Goal: Task Accomplishment & Management: Manage account settings

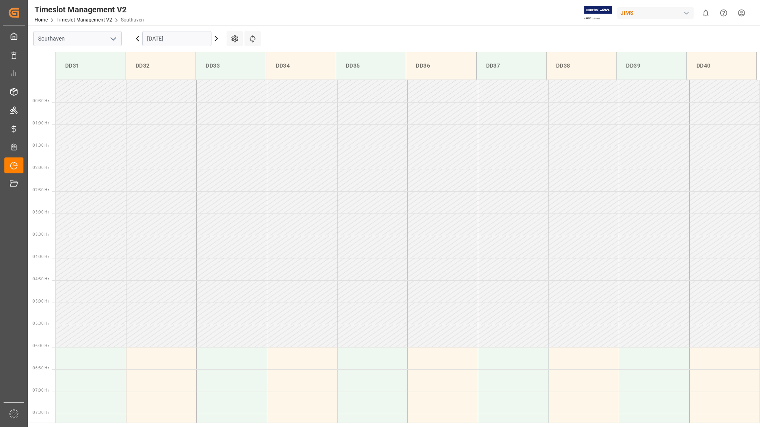
scroll to position [351, 0]
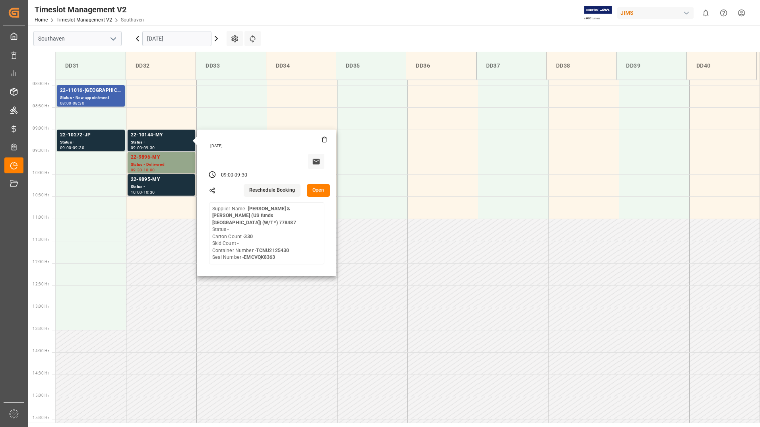
click at [313, 189] on button "Open" at bounding box center [318, 190] width 23 height 13
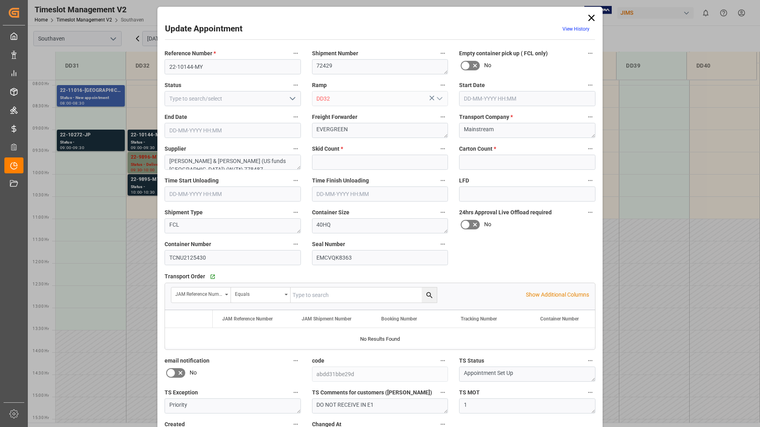
type input "0"
type input "330"
type input "[DATE] 09:00"
type input "[DATE] 09:30"
type input "[DATE] 14:55"
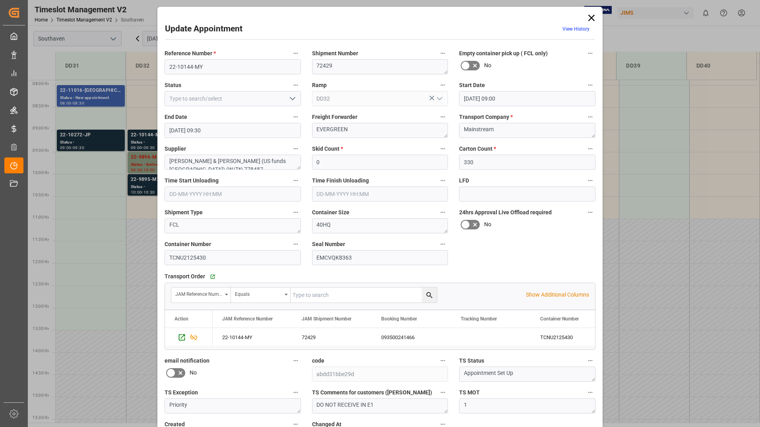
click at [289, 94] on icon "open menu" at bounding box center [293, 99] width 10 height 10
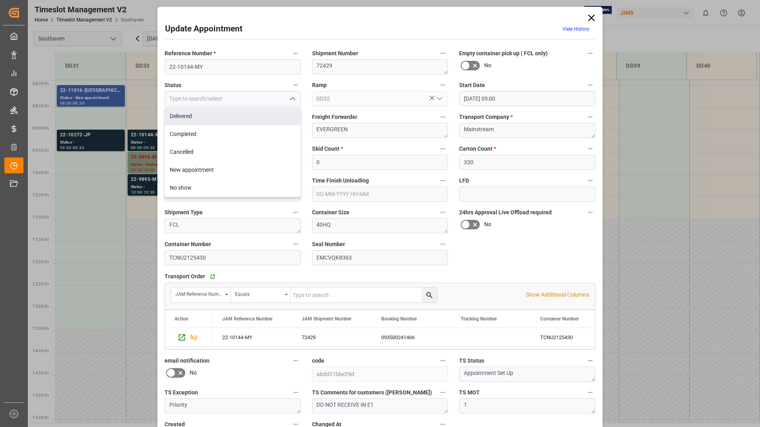
click at [276, 118] on div "Delivered" at bounding box center [233, 116] width 136 height 18
type input "Delivered"
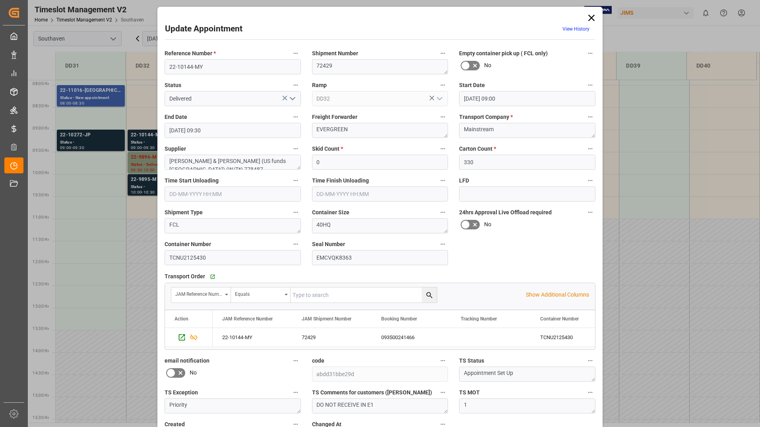
scroll to position [59, 0]
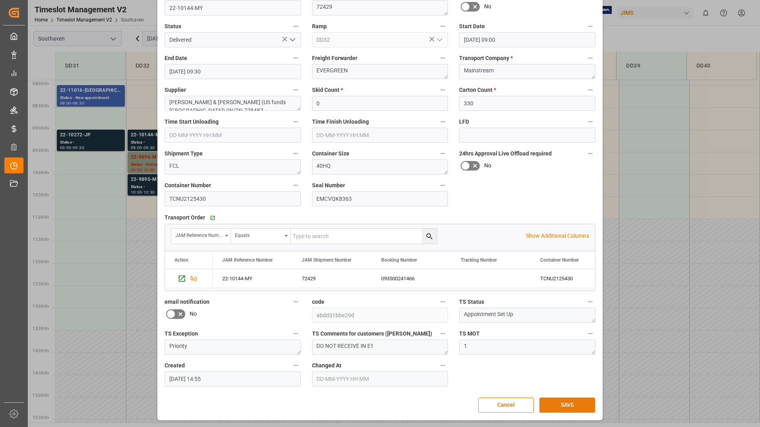
click at [554, 406] on button "SAVE" at bounding box center [567, 404] width 56 height 15
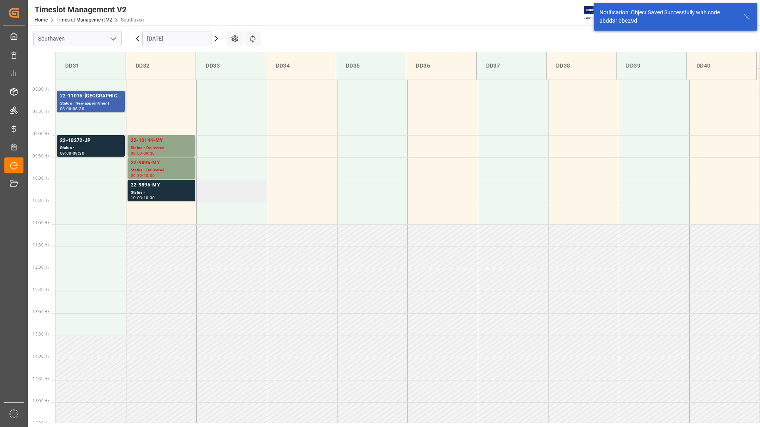
scroll to position [351, 0]
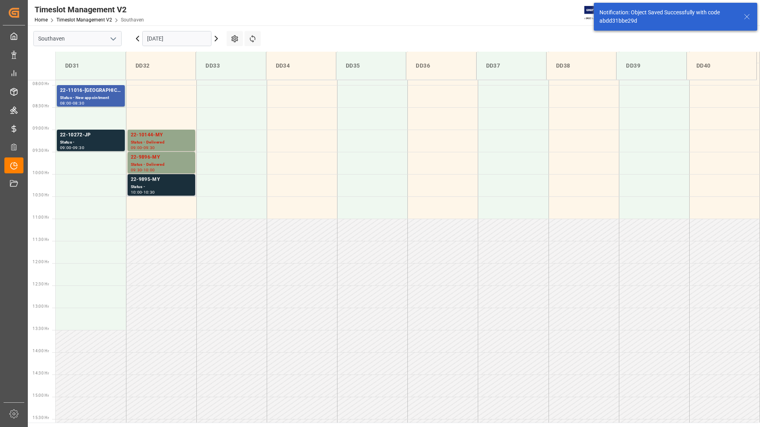
click at [169, 190] on div "10:00 - 10:30" at bounding box center [161, 192] width 61 height 4
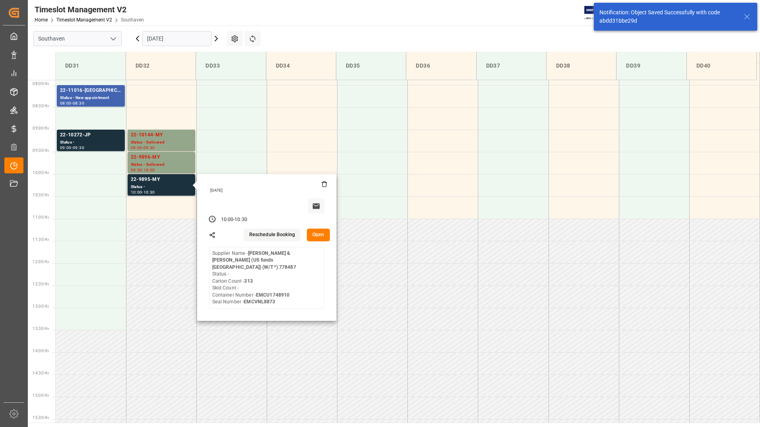
click at [312, 238] on button "Open" at bounding box center [318, 235] width 23 height 13
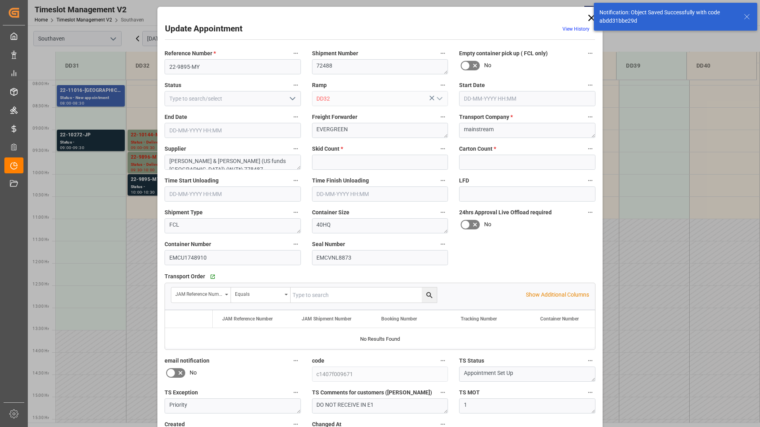
type input "0"
type input "313"
type input "[DATE] 10:00"
type input "[DATE] 10:30"
type input "[DATE] 14:42"
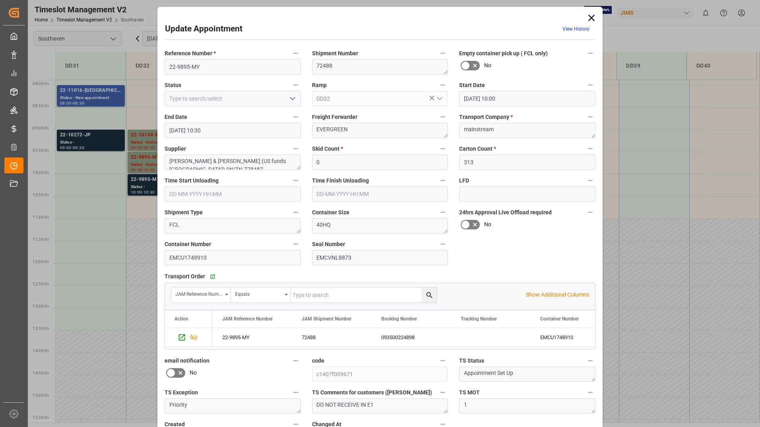
click at [288, 97] on icon "open menu" at bounding box center [293, 99] width 10 height 10
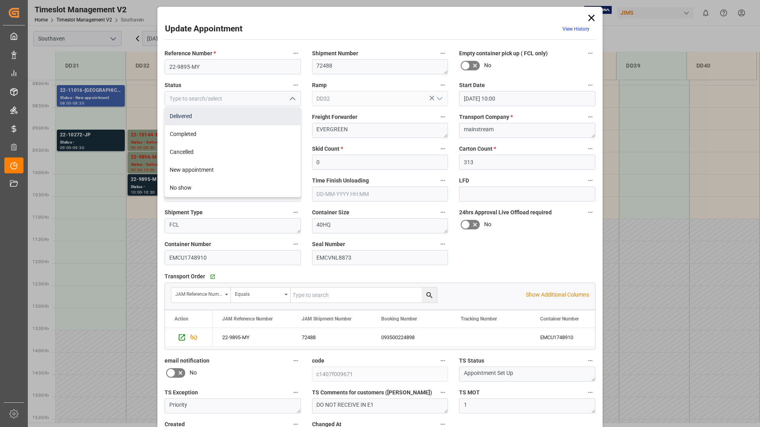
click at [275, 117] on div "Delivered" at bounding box center [233, 116] width 136 height 18
type input "Delivered"
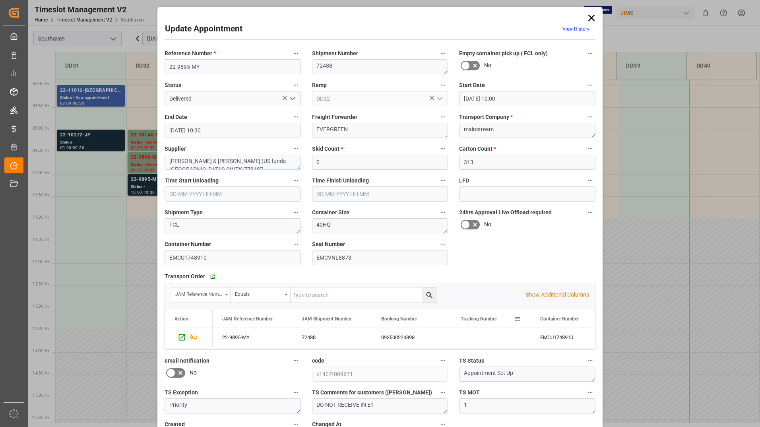
scroll to position [59, 0]
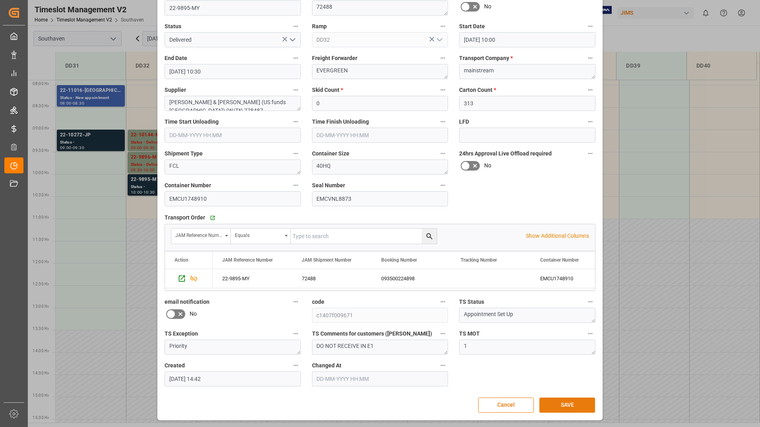
click at [553, 408] on button "SAVE" at bounding box center [567, 404] width 56 height 15
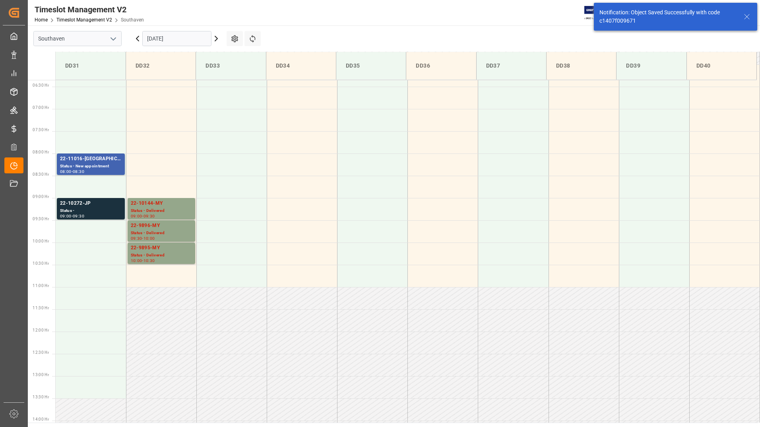
scroll to position [276, 0]
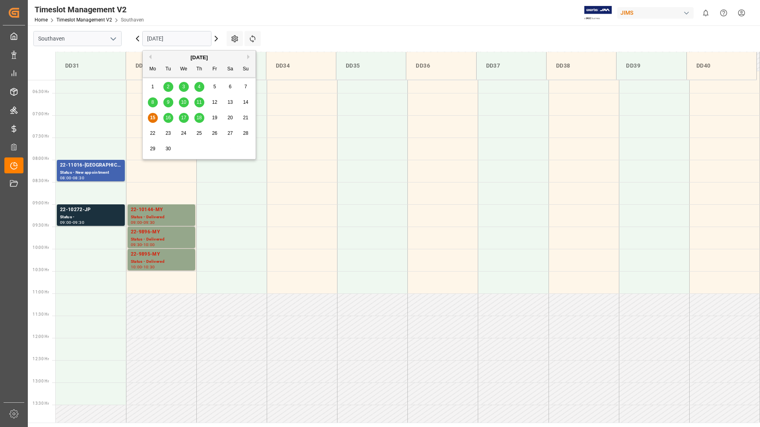
click at [180, 37] on input "[DATE]" at bounding box center [176, 38] width 69 height 15
click at [168, 117] on span "16" at bounding box center [167, 118] width 5 height 6
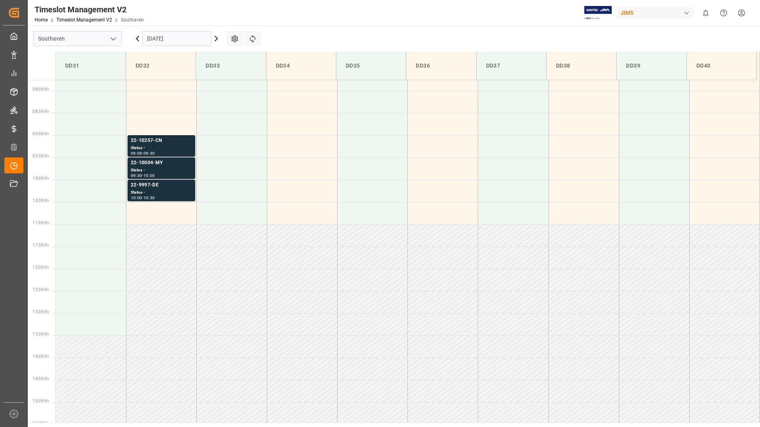
scroll to position [351, 0]
click at [186, 41] on input "[DATE]" at bounding box center [176, 38] width 69 height 15
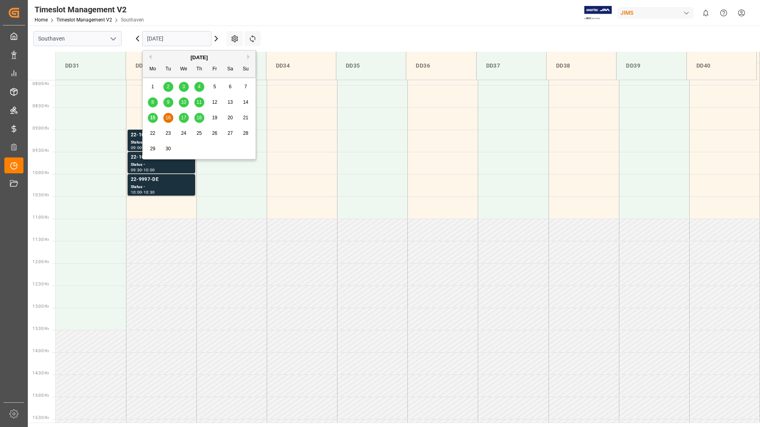
click at [154, 119] on span "15" at bounding box center [152, 118] width 5 height 6
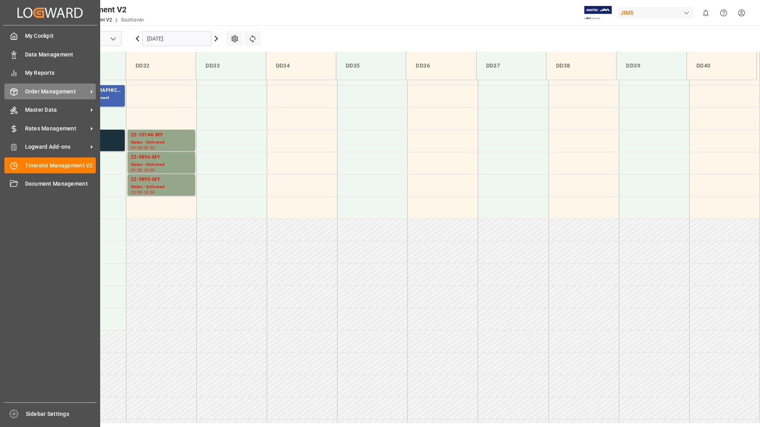
click at [77, 91] on span "Order Management" at bounding box center [56, 91] width 63 height 8
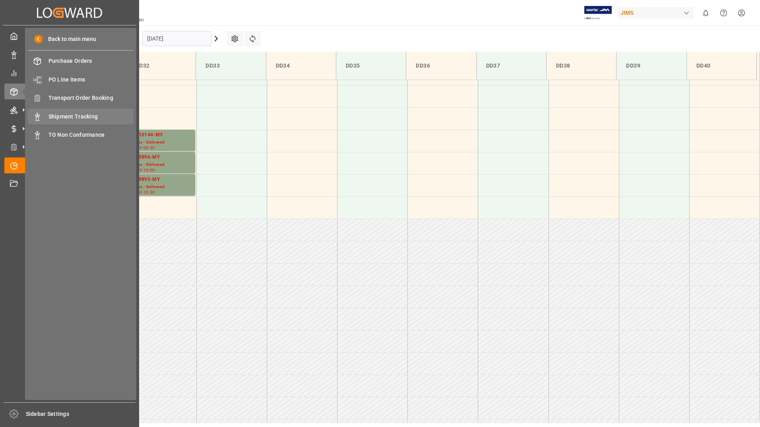
click at [75, 115] on span "Shipment Tracking" at bounding box center [90, 116] width 85 height 8
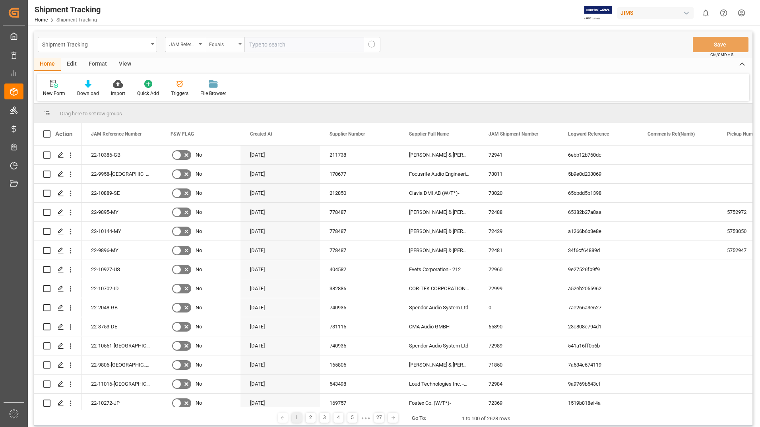
click at [205, 45] on div "Equals" at bounding box center [225, 44] width 40 height 15
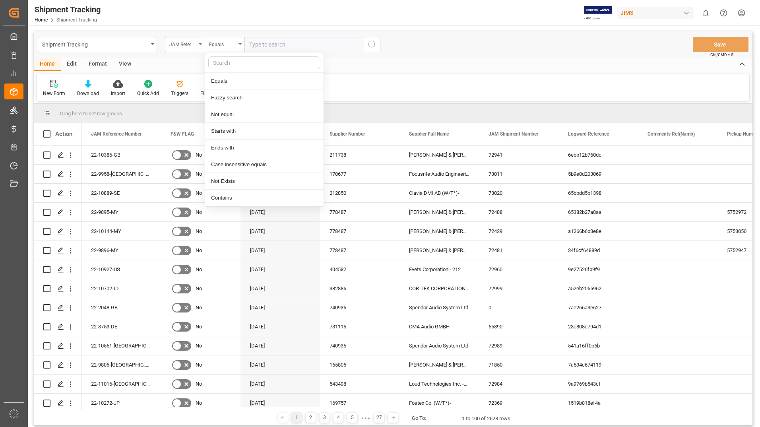
click at [196, 45] on div "JAM Reference Number" at bounding box center [182, 43] width 27 height 9
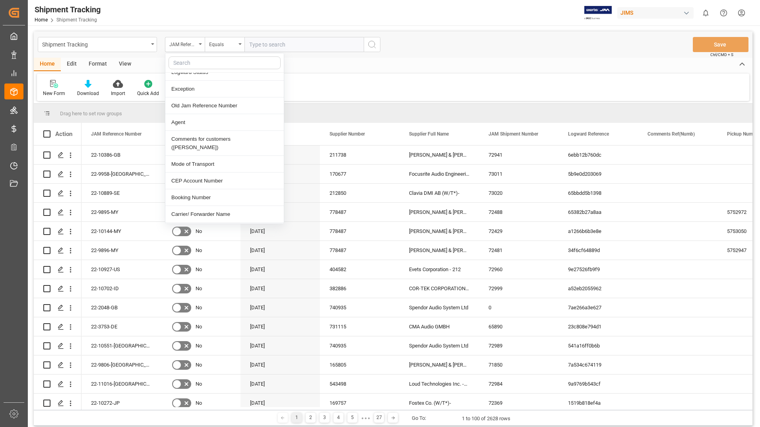
scroll to position [278, 0]
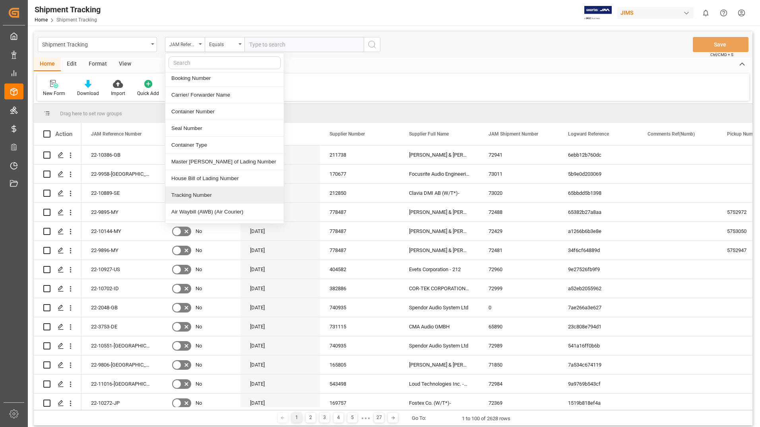
click at [200, 187] on div "Tracking Number" at bounding box center [224, 195] width 118 height 17
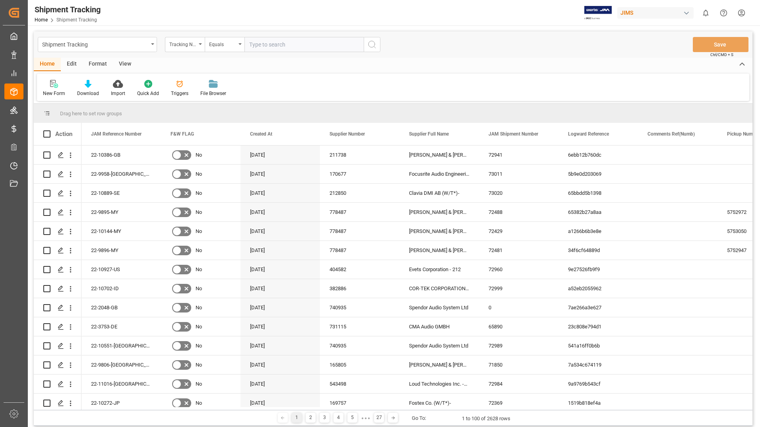
click at [278, 45] on input "text" at bounding box center [303, 44] width 119 height 15
type input "472590126450"
click at [369, 43] on icon "search button" at bounding box center [372, 45] width 10 height 10
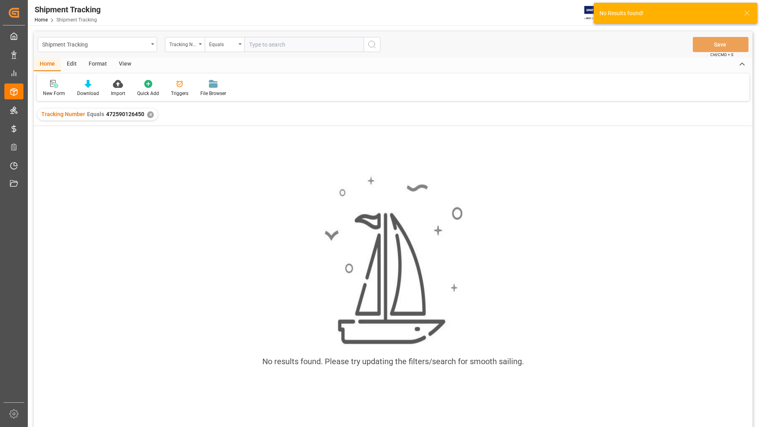
click at [149, 114] on div "✕" at bounding box center [150, 114] width 7 height 7
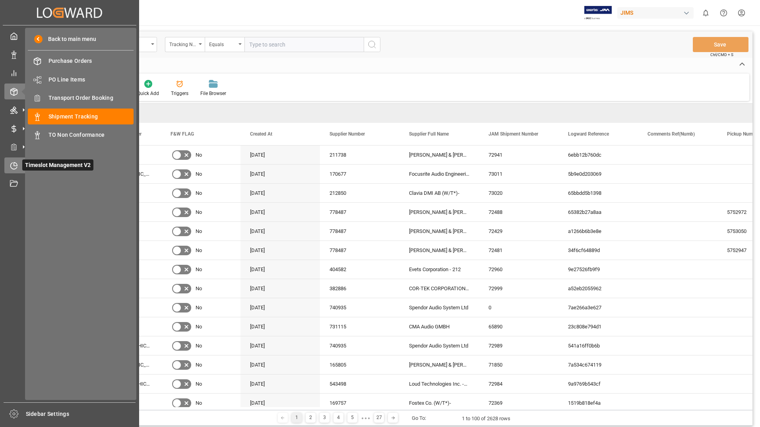
click at [13, 169] on icon at bounding box center [14, 166] width 6 height 6
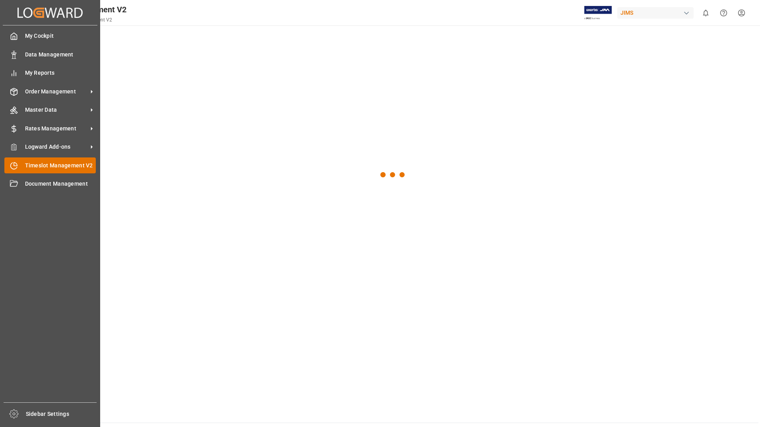
click at [86, 167] on span "Timeslot Management V2" at bounding box center [60, 165] width 71 height 8
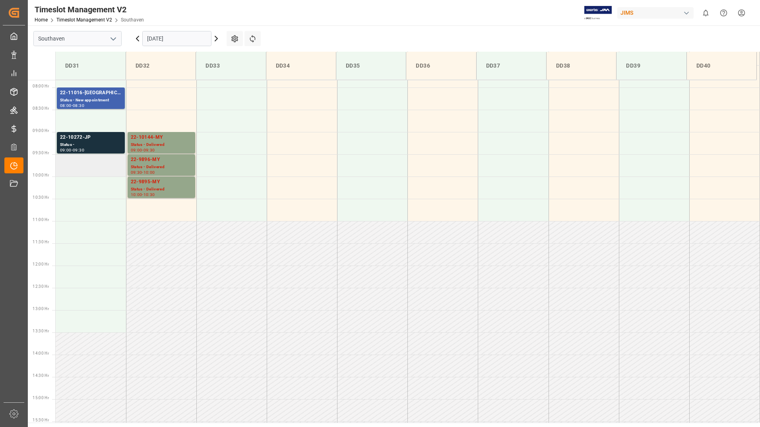
scroll to position [351, 0]
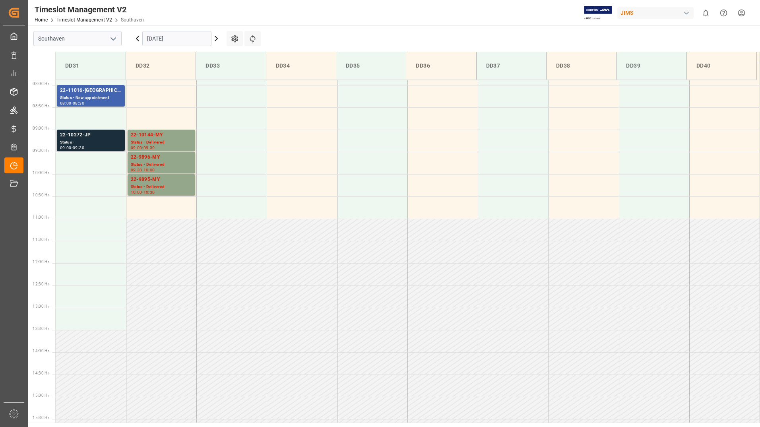
click at [105, 143] on div "Status -" at bounding box center [91, 142] width 62 height 7
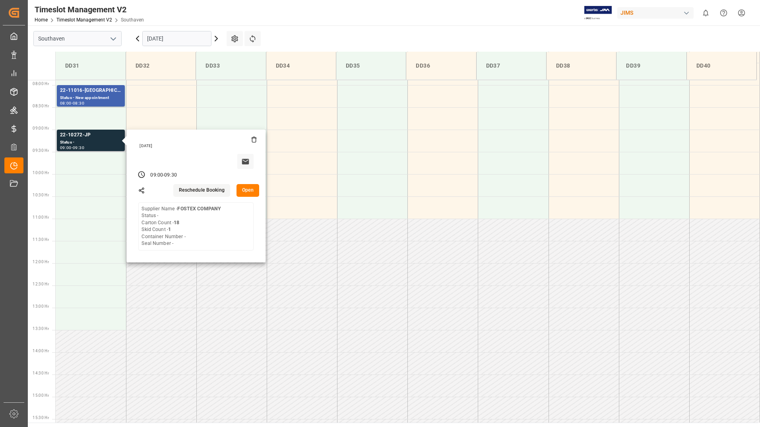
click at [249, 191] on button "Open" at bounding box center [247, 190] width 23 height 13
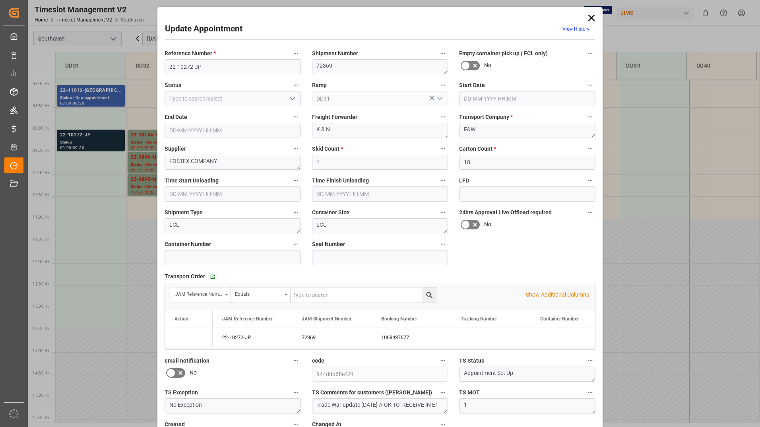
type input "[DATE] 09:00"
type input "[DATE] 09:30"
type input "[DATE] 20:24"
click at [290, 96] on icon "open menu" at bounding box center [293, 99] width 10 height 10
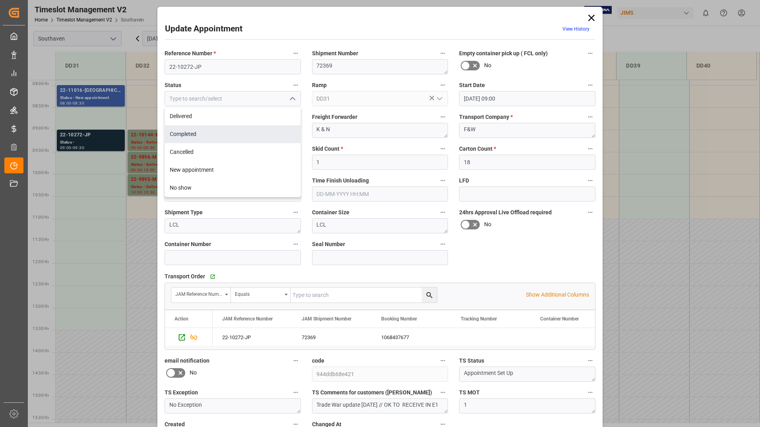
click at [250, 127] on div "Completed" at bounding box center [233, 134] width 136 height 18
type input "Completed"
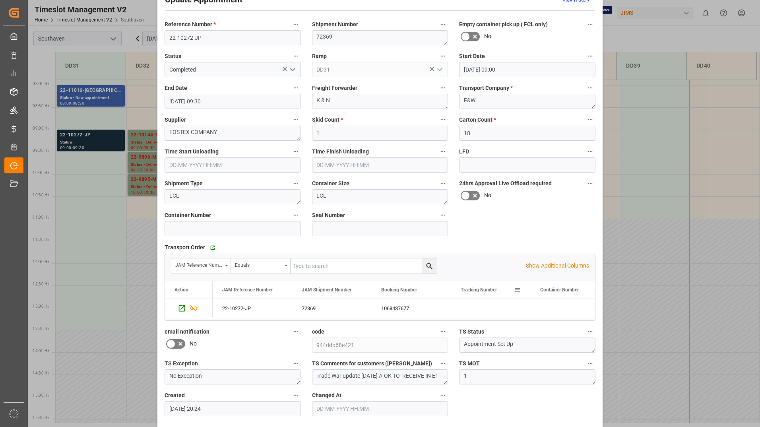
scroll to position [59, 0]
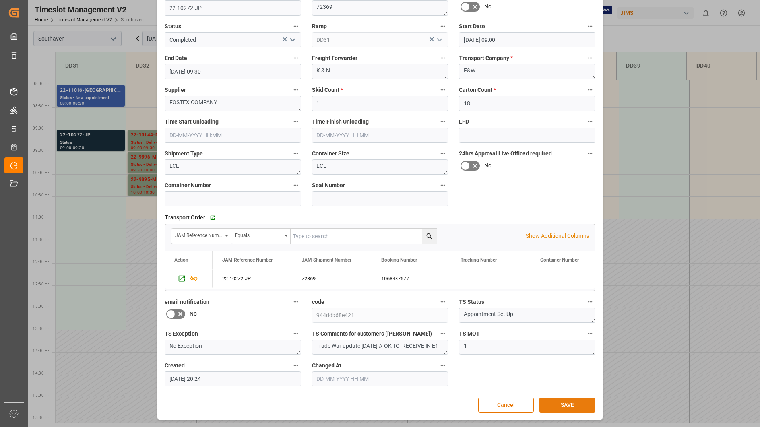
click at [542, 404] on button "SAVE" at bounding box center [567, 404] width 56 height 15
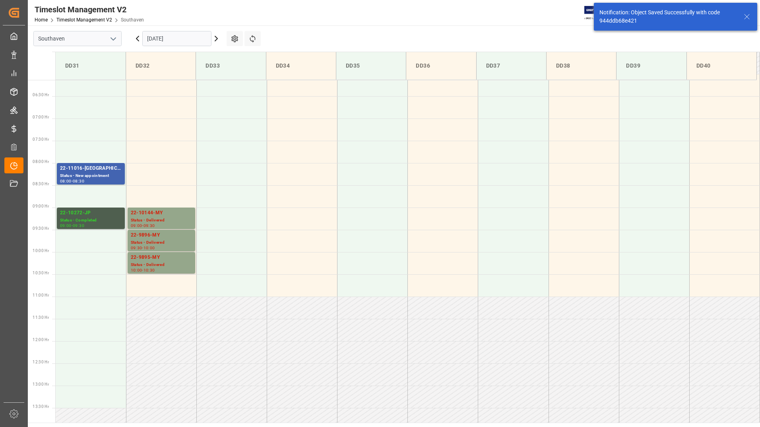
scroll to position [351, 0]
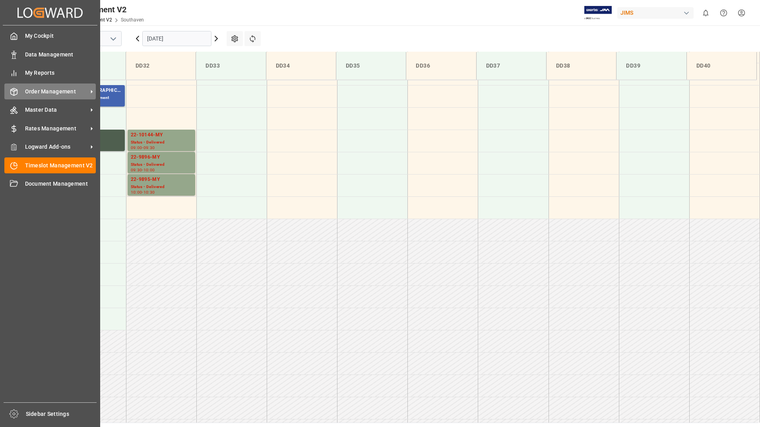
click at [47, 89] on span "Order Management" at bounding box center [56, 91] width 63 height 8
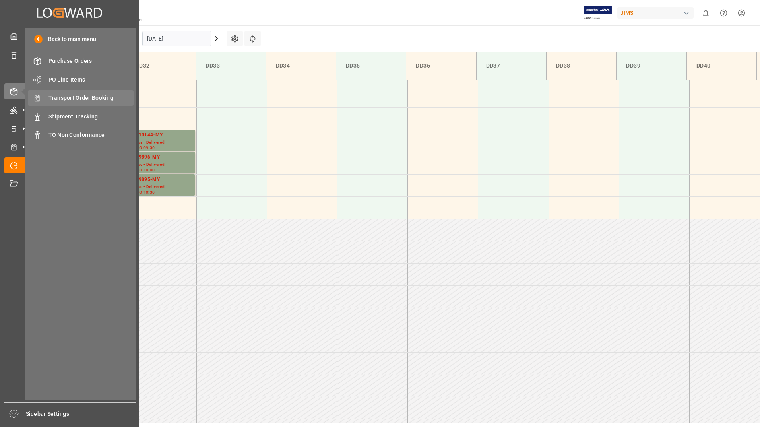
click at [108, 97] on span "Transport Order Booking" at bounding box center [90, 98] width 85 height 8
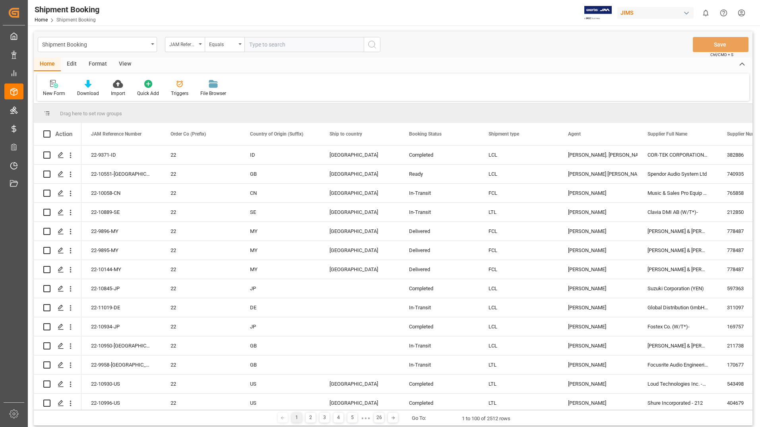
click at [300, 44] on input "text" at bounding box center [303, 44] width 119 height 15
type input "22-10820-cn"
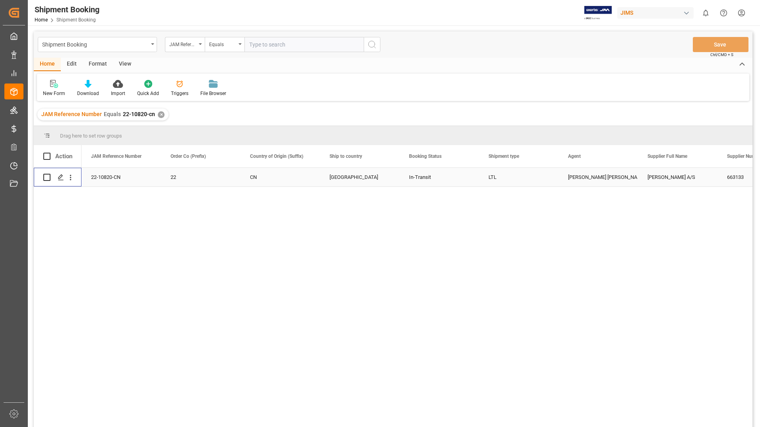
click at [50, 176] on input "Press Space to toggle row selection (unchecked)" at bounding box center [46, 177] width 7 height 7
checkbox input "true"
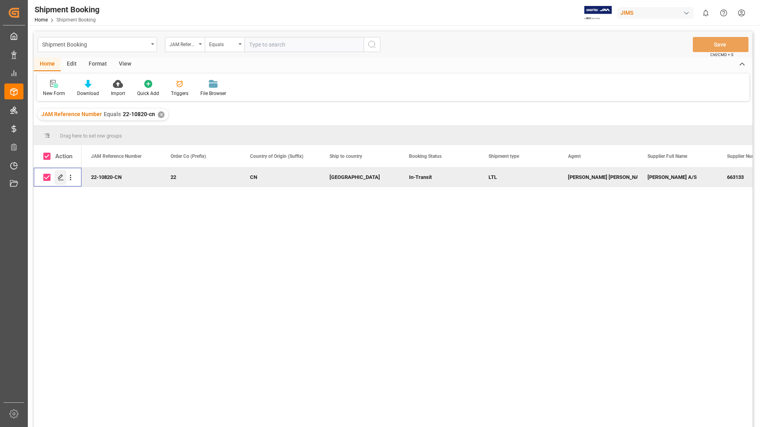
click at [58, 177] on icon "Press SPACE to deselect this row." at bounding box center [61, 177] width 6 height 6
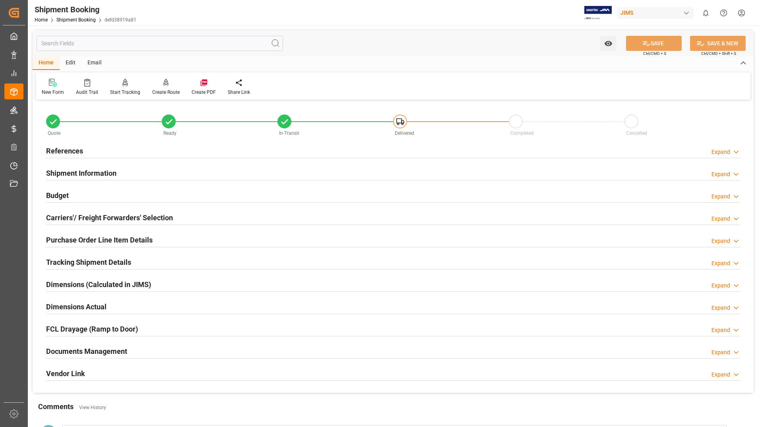
click at [100, 351] on h2 "Documents Management" at bounding box center [86, 351] width 81 height 11
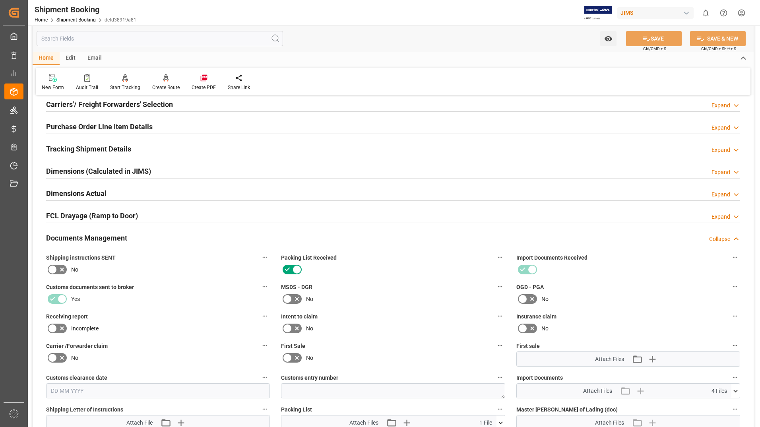
scroll to position [278, 0]
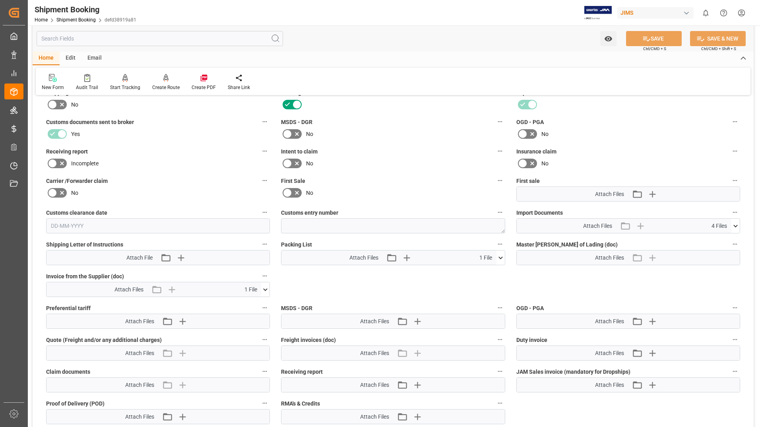
click at [498, 258] on icon at bounding box center [500, 258] width 8 height 8
click at [497, 270] on icon at bounding box center [496, 272] width 8 height 5
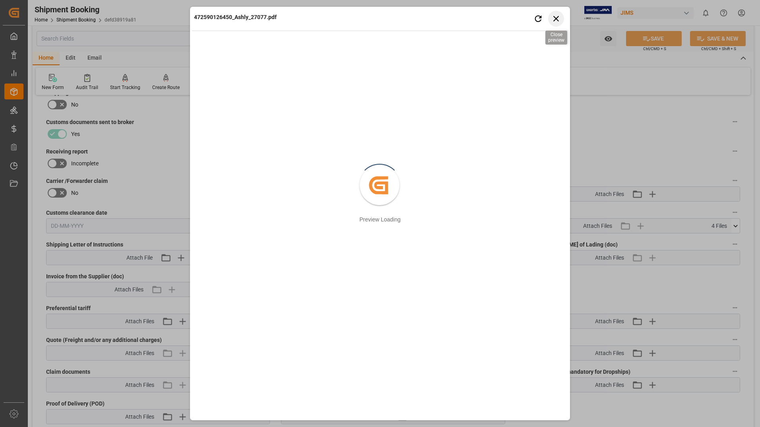
click at [556, 16] on icon "button" at bounding box center [556, 19] width 10 height 10
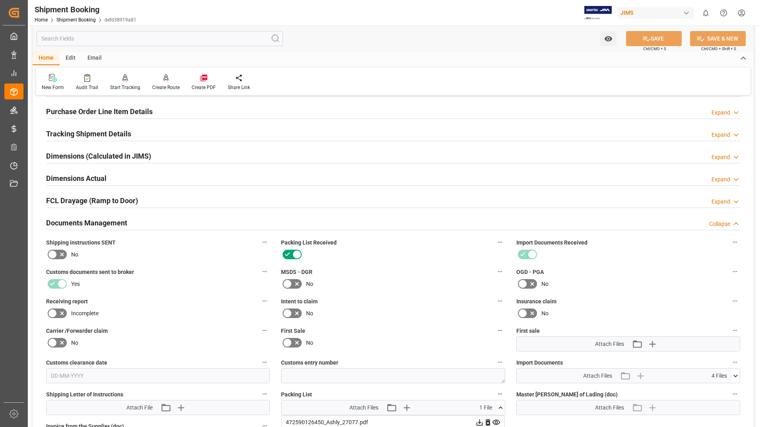
scroll to position [0, 0]
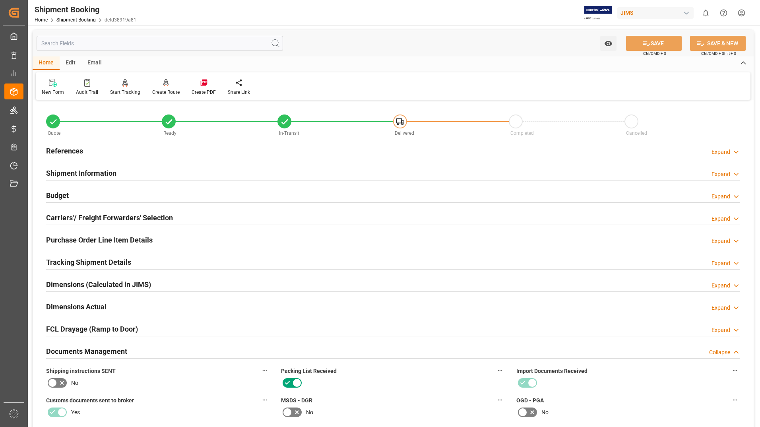
click at [103, 232] on div "Purchase Order Line Item Details" at bounding box center [99, 239] width 107 height 15
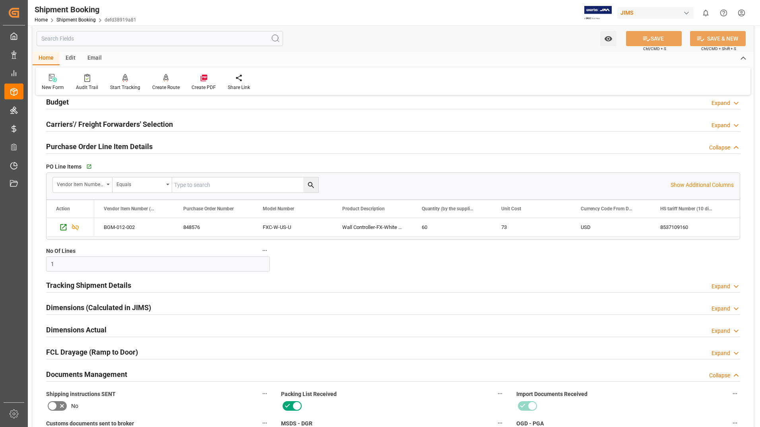
scroll to position [119, 0]
